Goal: Task Accomplishment & Management: Manage account settings

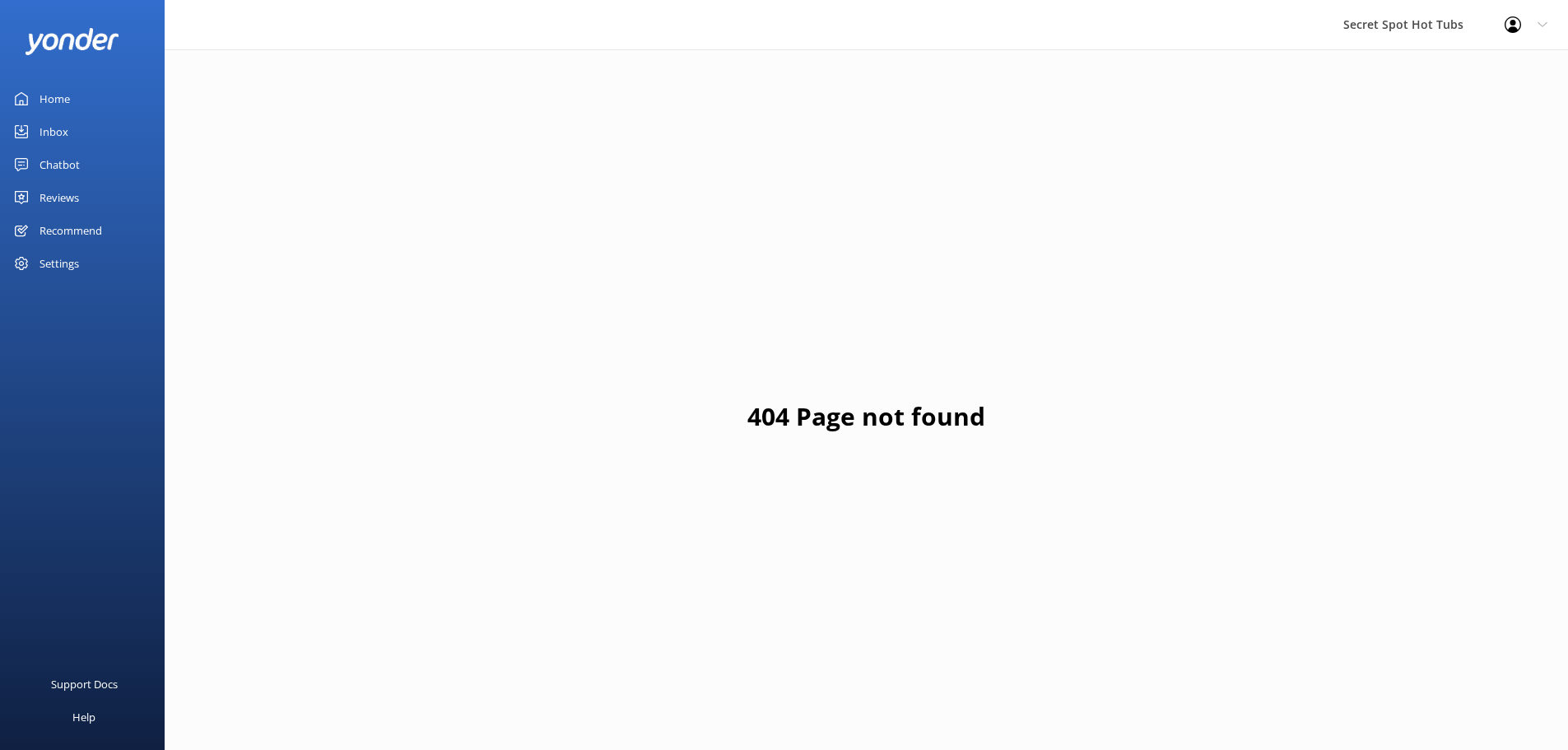
click at [64, 130] on div "Inbox" at bounding box center [54, 132] width 29 height 33
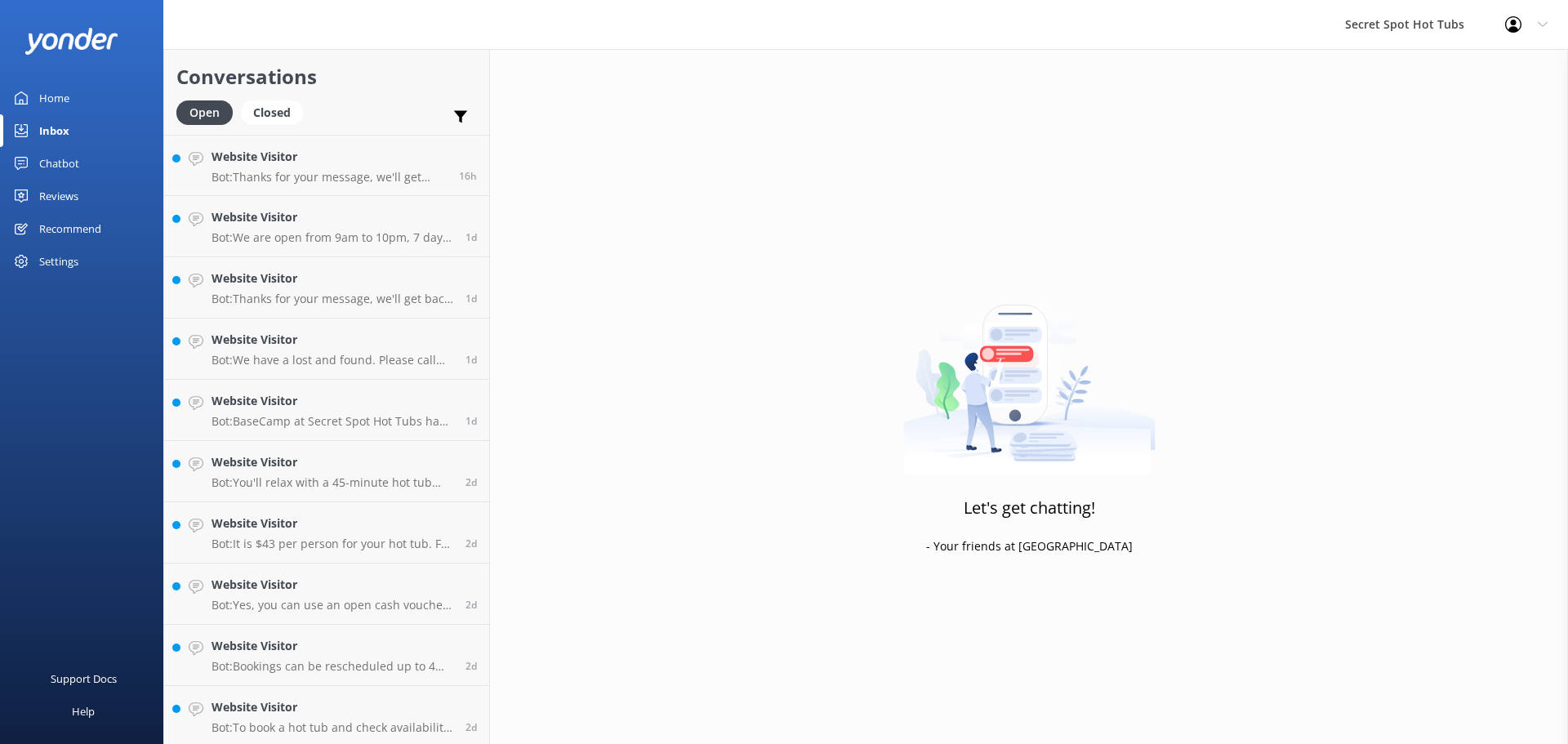
click at [65, 199] on div "Reviews" at bounding box center [59, 196] width 39 height 33
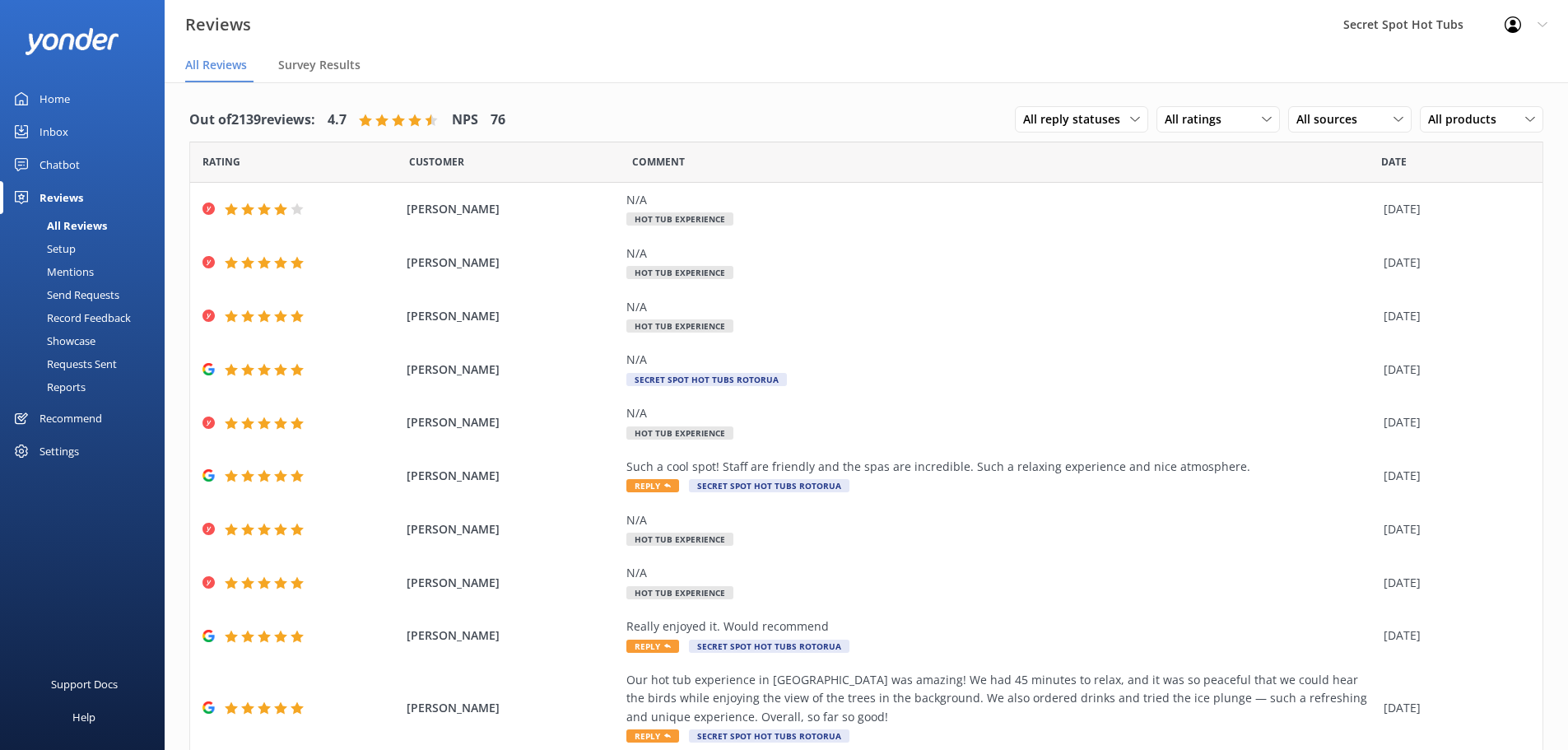
click at [65, 132] on div "Inbox" at bounding box center [54, 132] width 29 height 33
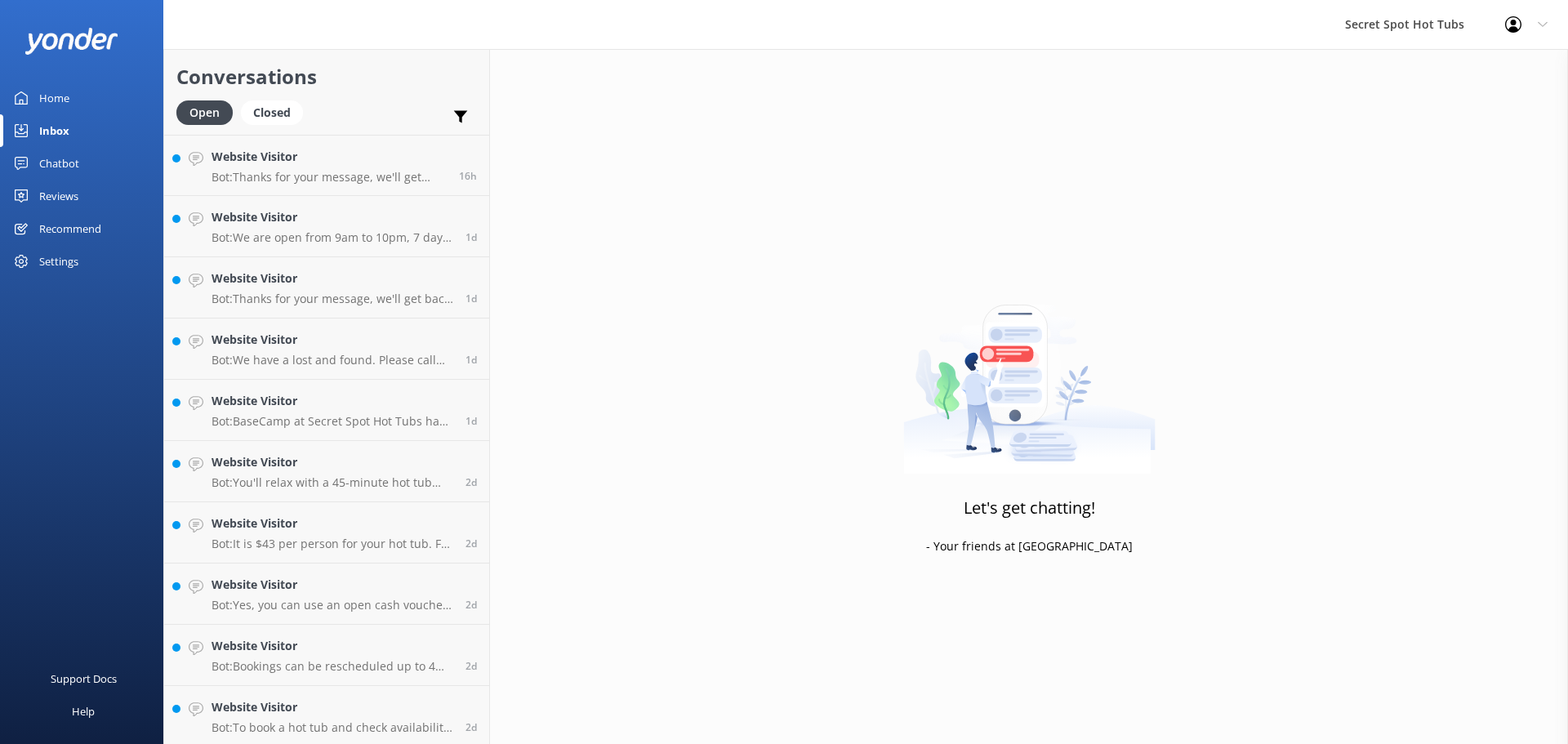
click at [63, 164] on div "Chatbot" at bounding box center [59, 163] width 40 height 33
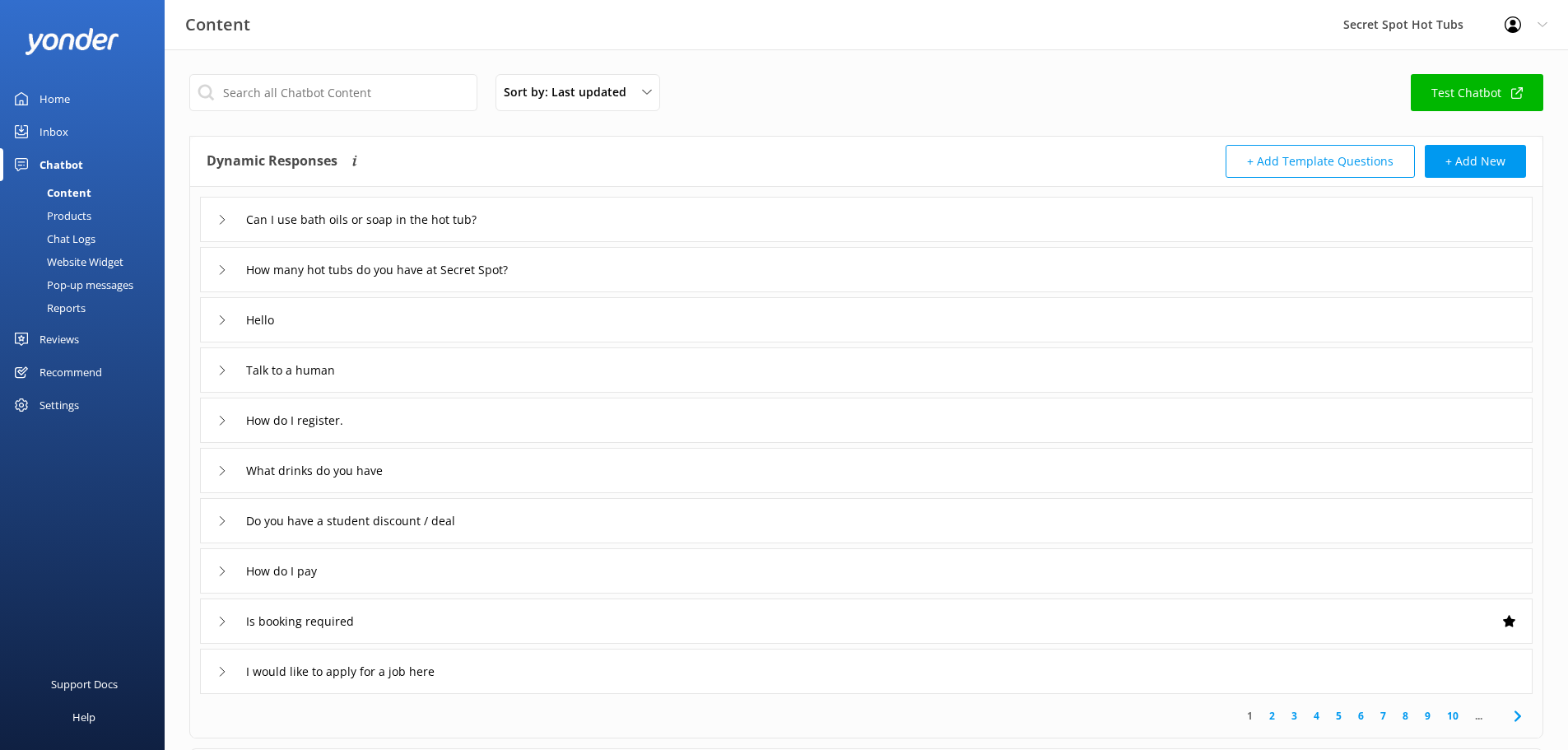
click at [69, 281] on div "Pop-up messages" at bounding box center [72, 285] width 124 height 23
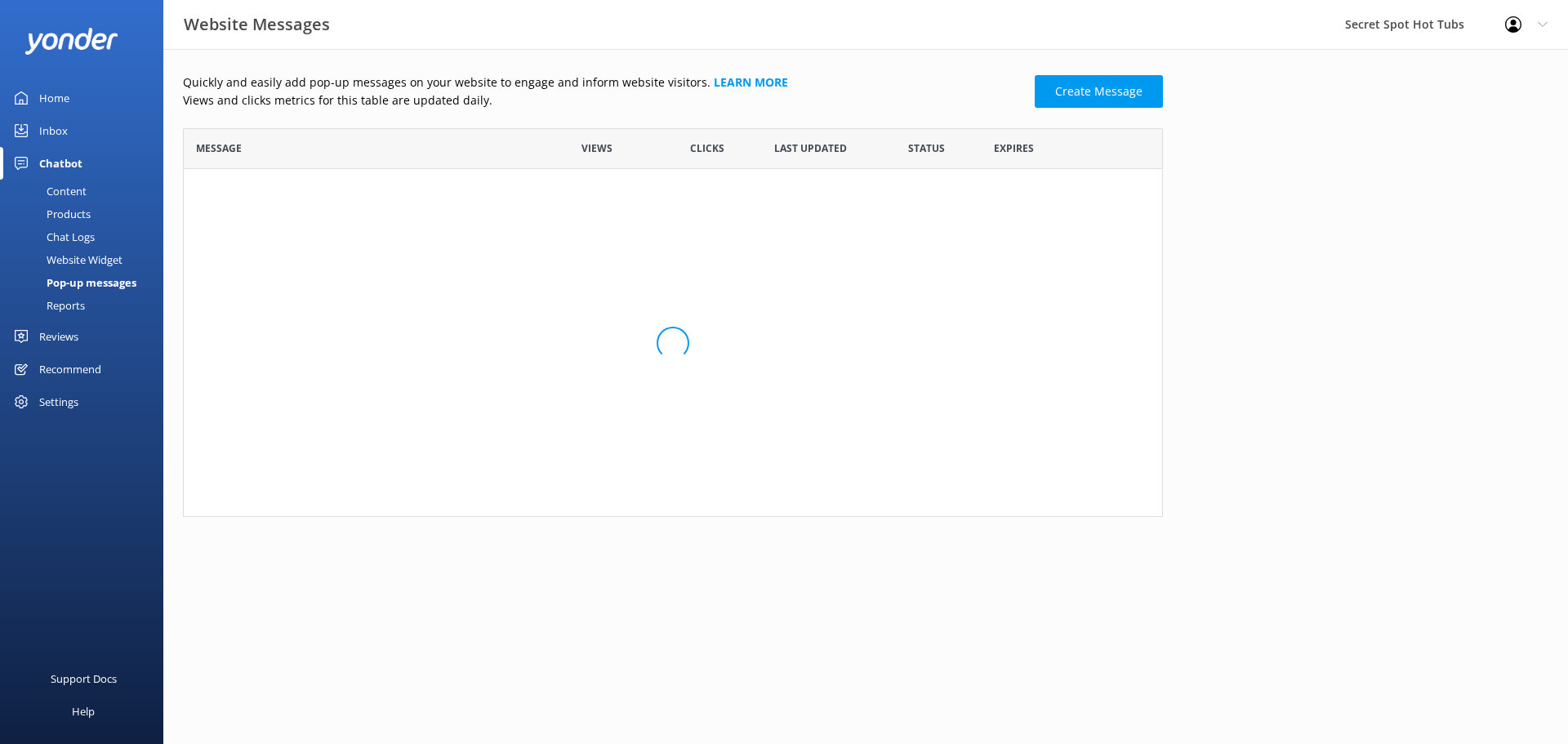
scroll to position [376, 968]
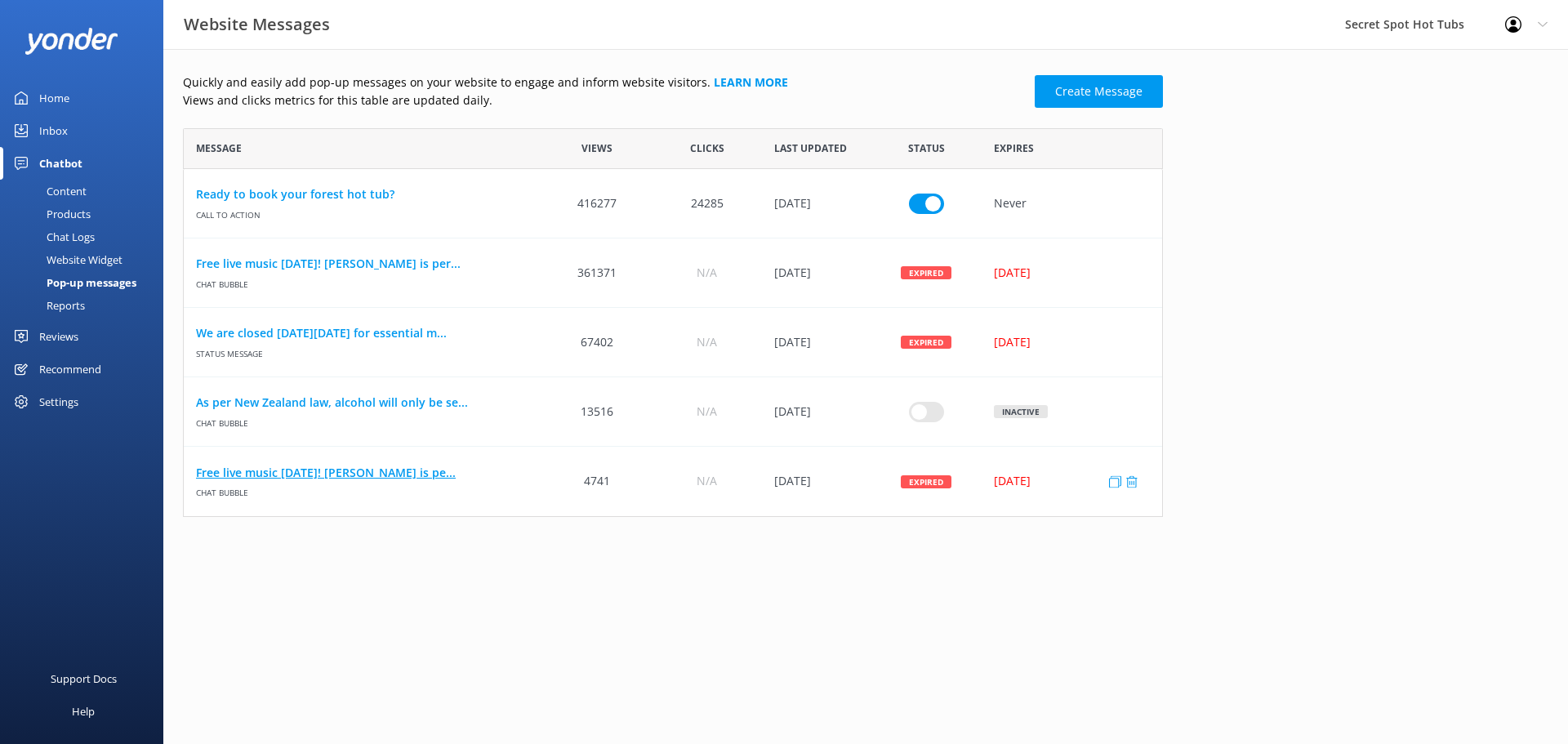
click at [272, 466] on link "Free live music [DATE]! [PERSON_NAME] is pe..." at bounding box center [363, 472] width 334 height 18
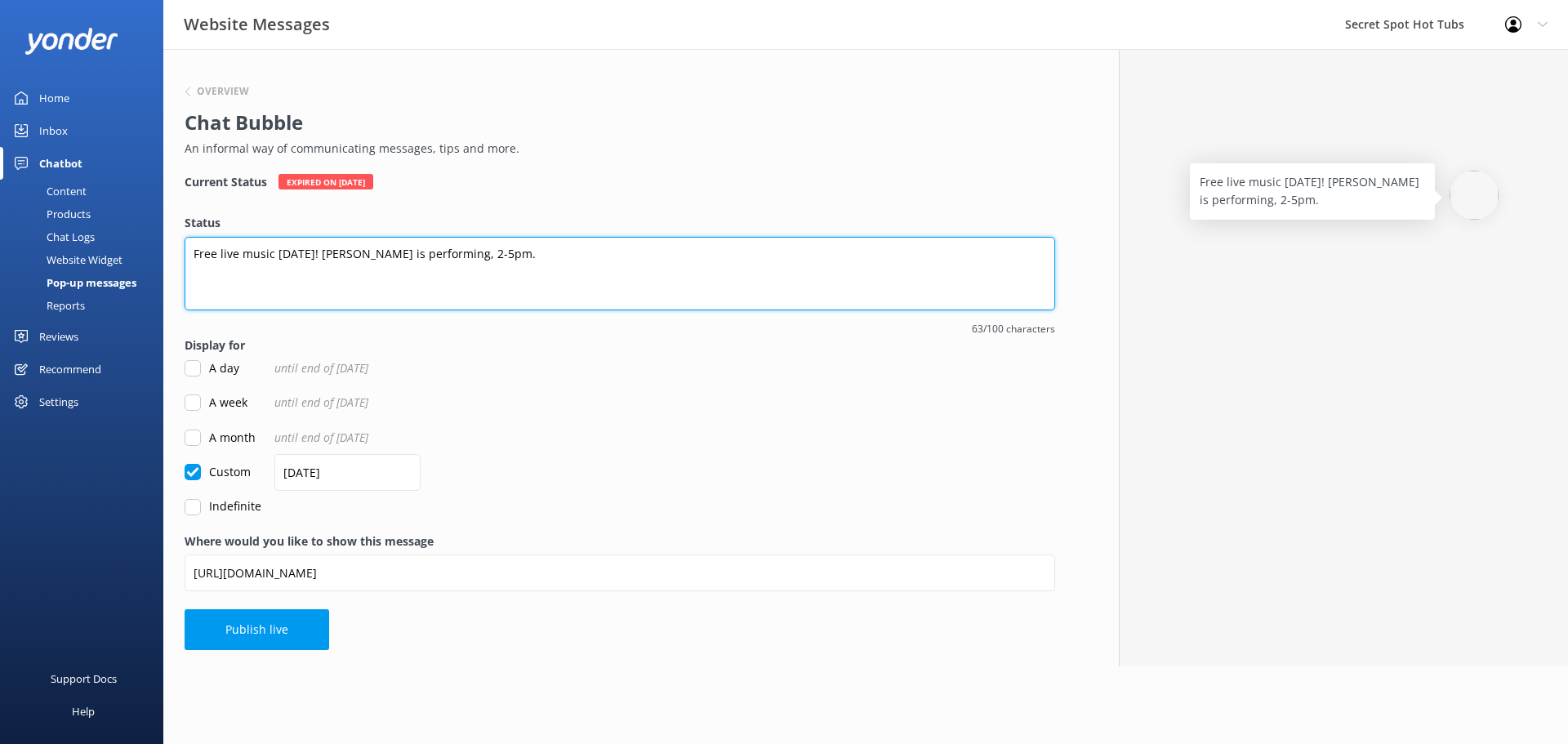
drag, startPoint x: 348, startPoint y: 255, endPoint x: 416, endPoint y: 250, distance: 68.2
click at [416, 250] on textarea "Free live music [DATE]! [PERSON_NAME] is performing, 2-5pm." at bounding box center [619, 274] width 870 height 74
type textarea "Free live music [DATE]! [PERSON_NAME] is performing, 2-5pm."
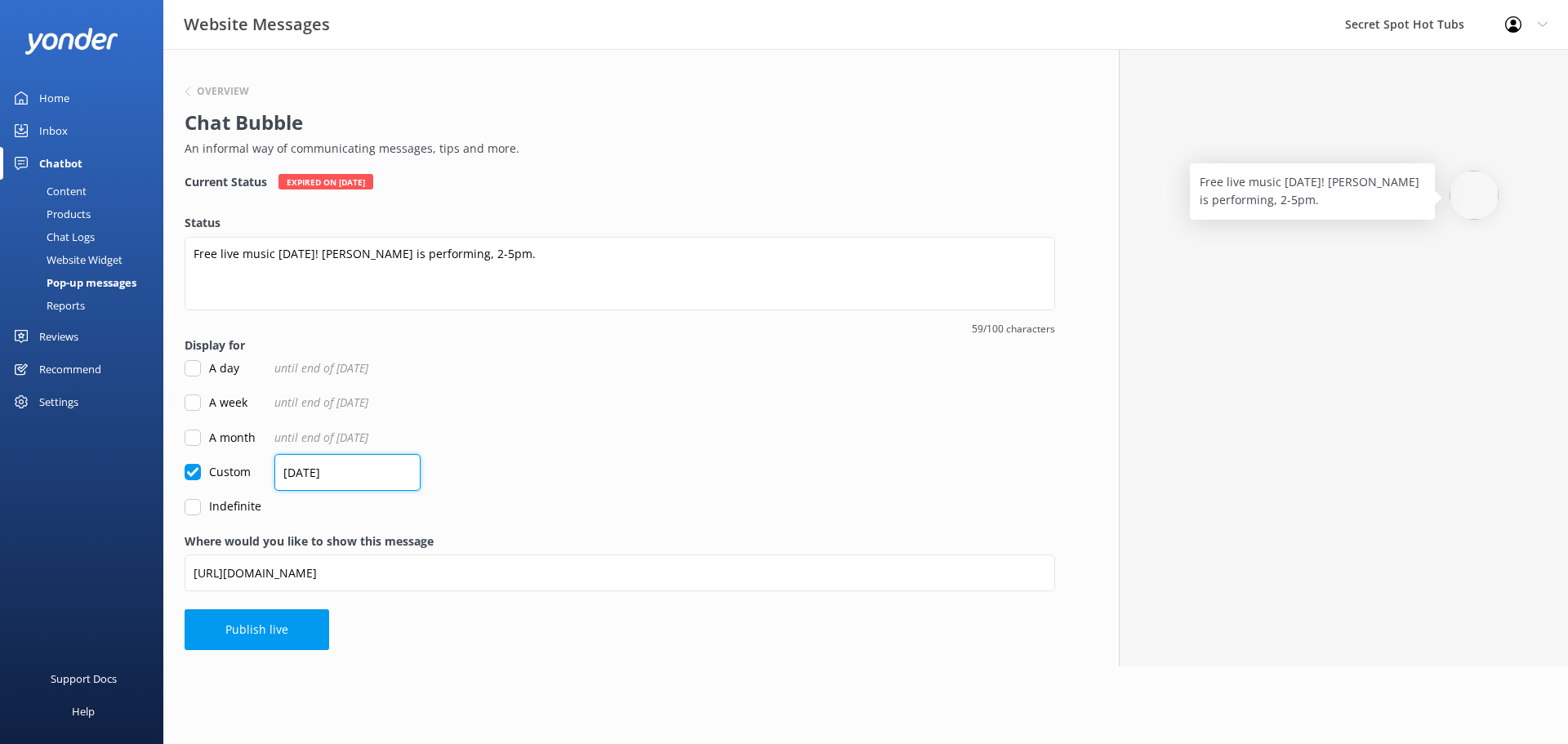
click at [295, 471] on input "[DATE]" at bounding box center [347, 472] width 146 height 36
click at [313, 472] on input "[DATE]" at bounding box center [347, 472] width 146 height 36
type input "[DATE]"
click at [535, 464] on div "Custom [DATE]" at bounding box center [619, 472] width 870 height 18
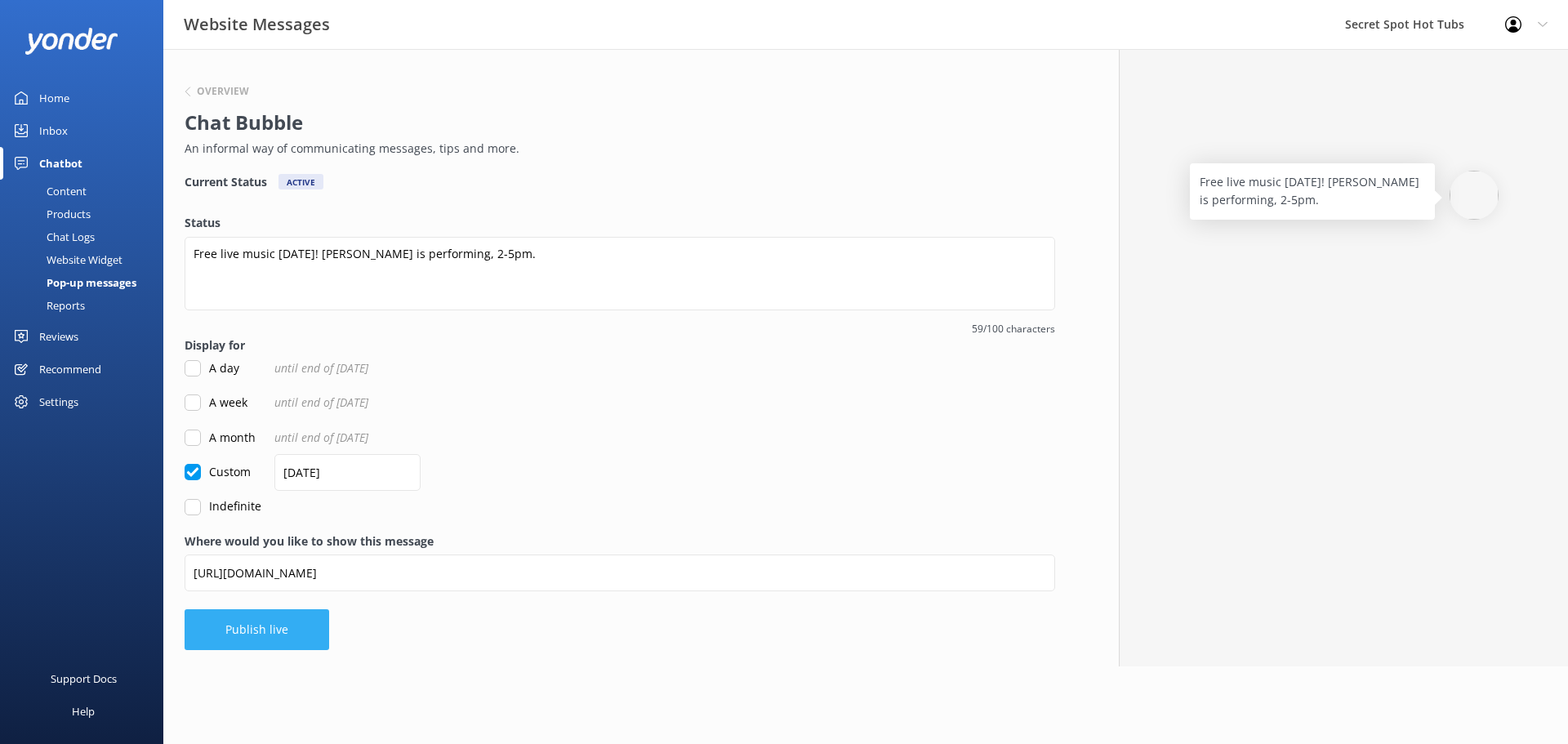
click at [289, 636] on button "Publish live" at bounding box center [256, 630] width 145 height 41
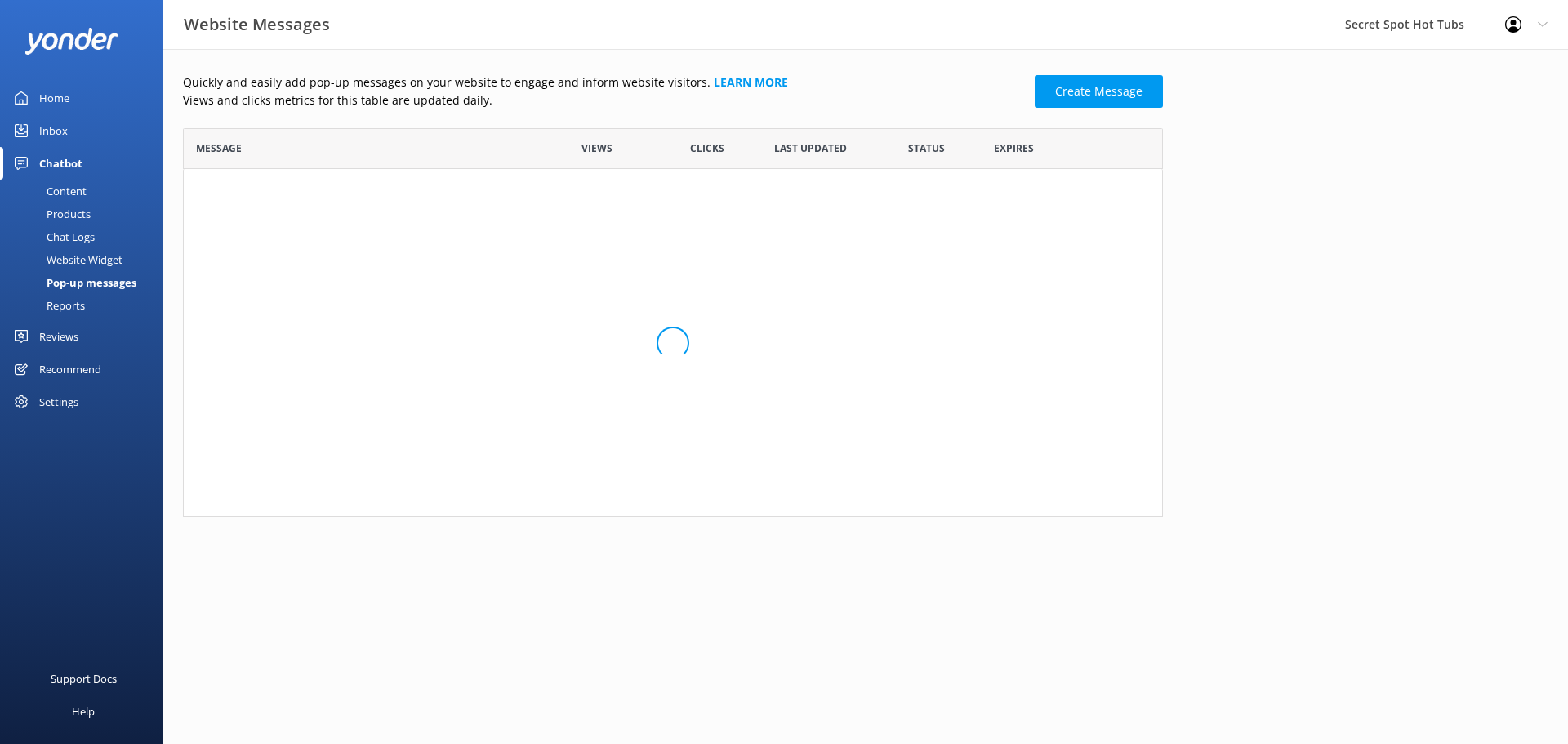
scroll to position [376, 968]
